Goal: Transaction & Acquisition: Subscribe to service/newsletter

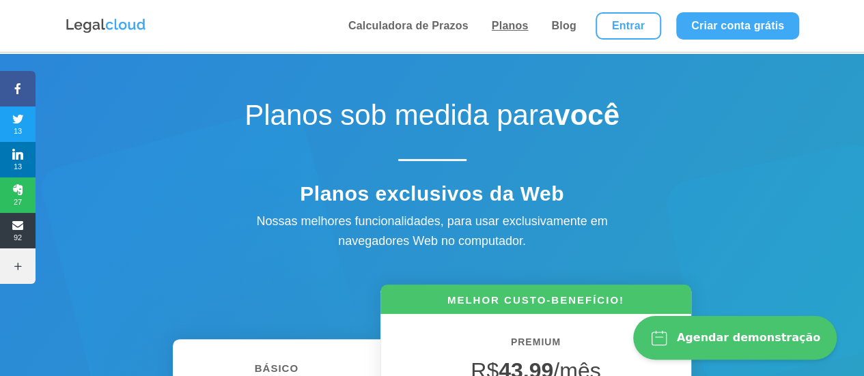
click at [514, 26] on link "Planos" at bounding box center [510, 26] width 45 height 52
click at [505, 27] on link "Planos" at bounding box center [510, 26] width 45 height 52
click at [499, 35] on link "Planos" at bounding box center [510, 26] width 45 height 52
click at [504, 21] on link "Planos" at bounding box center [510, 26] width 45 height 52
